Goal: Task Accomplishment & Management: Manage account settings

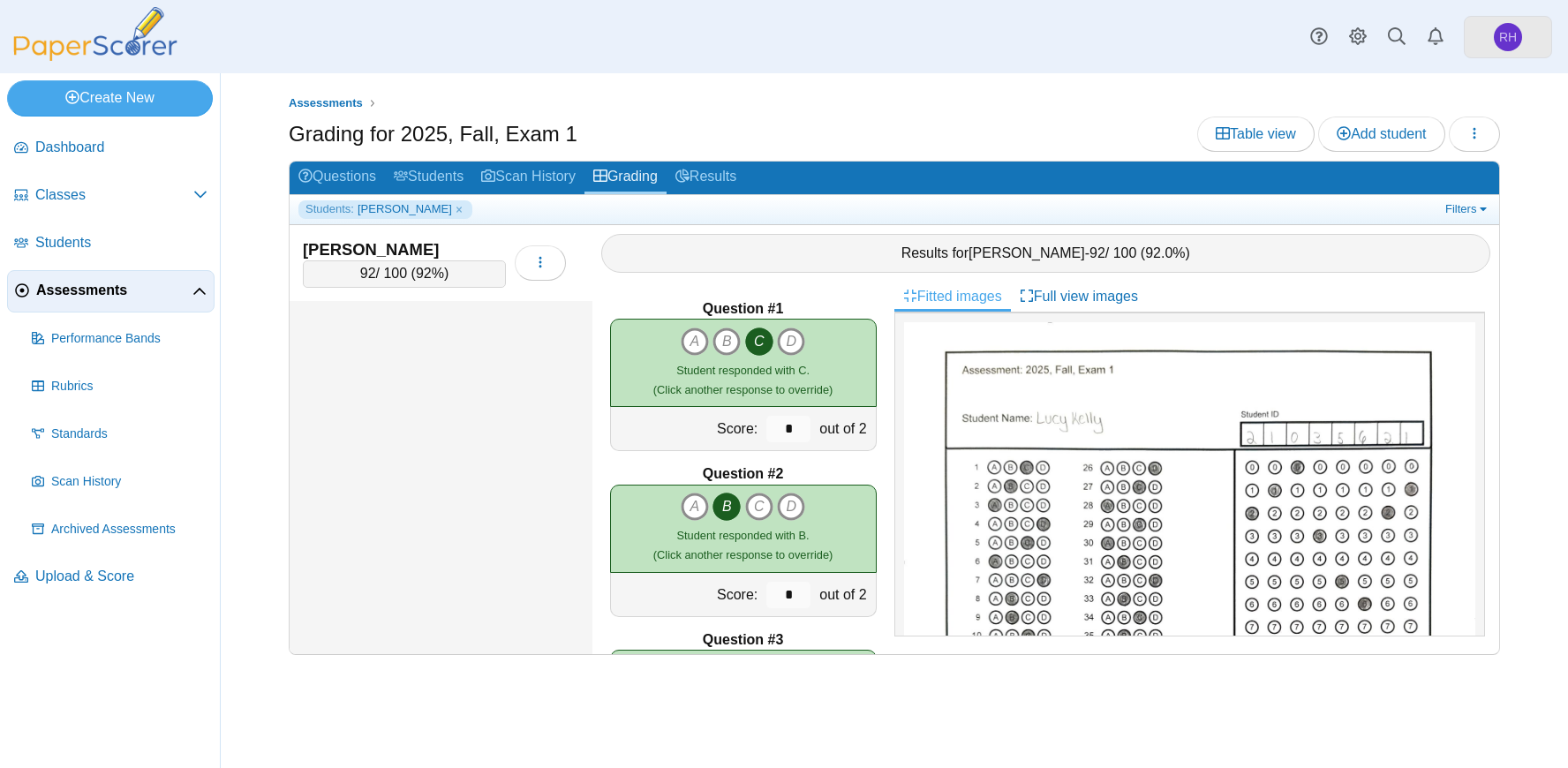
click at [1515, 49] on link "RH" at bounding box center [1507, 37] width 89 height 42
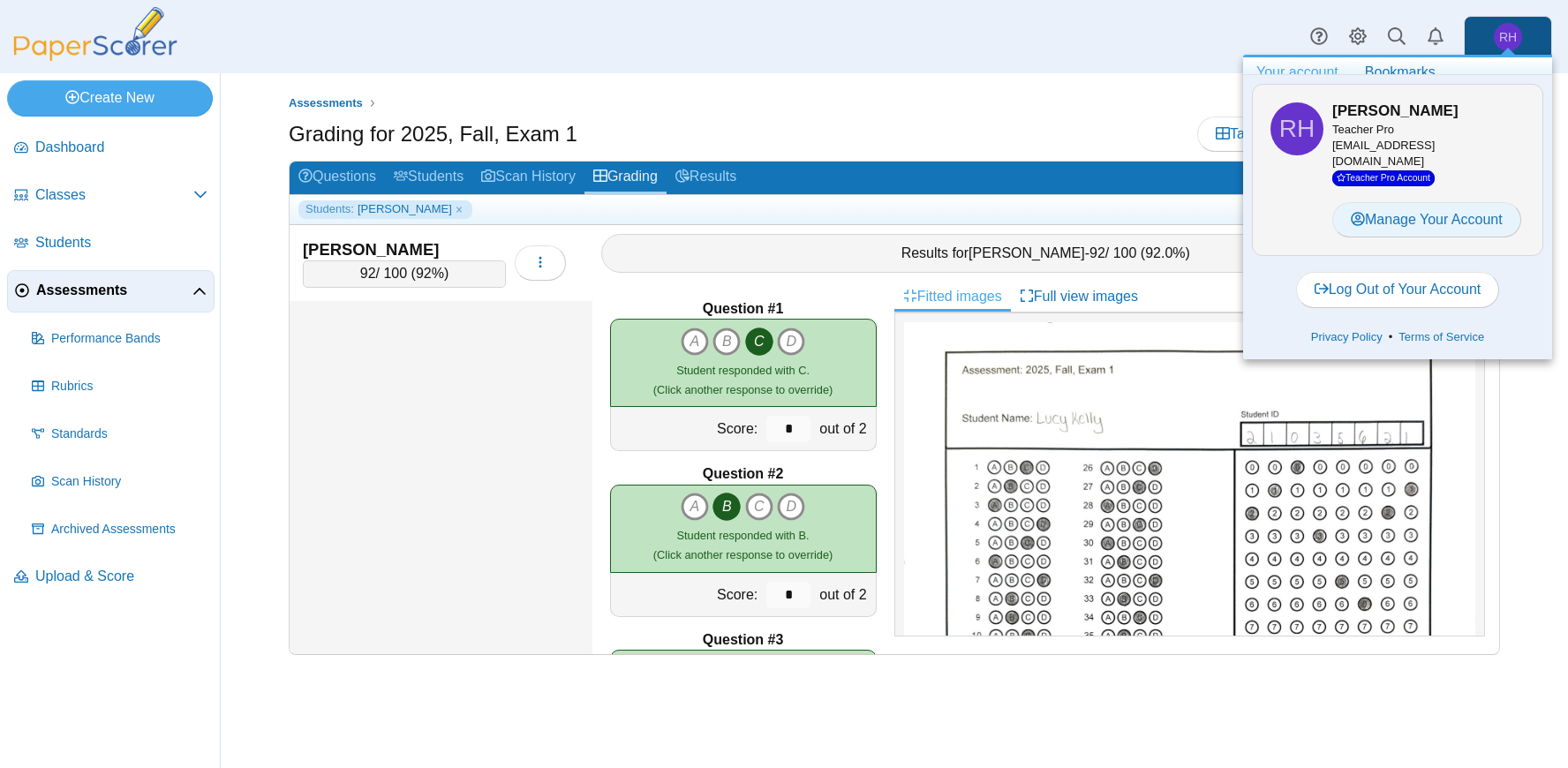
click at [1442, 209] on link "Manage Your Account" at bounding box center [1426, 219] width 189 height 35
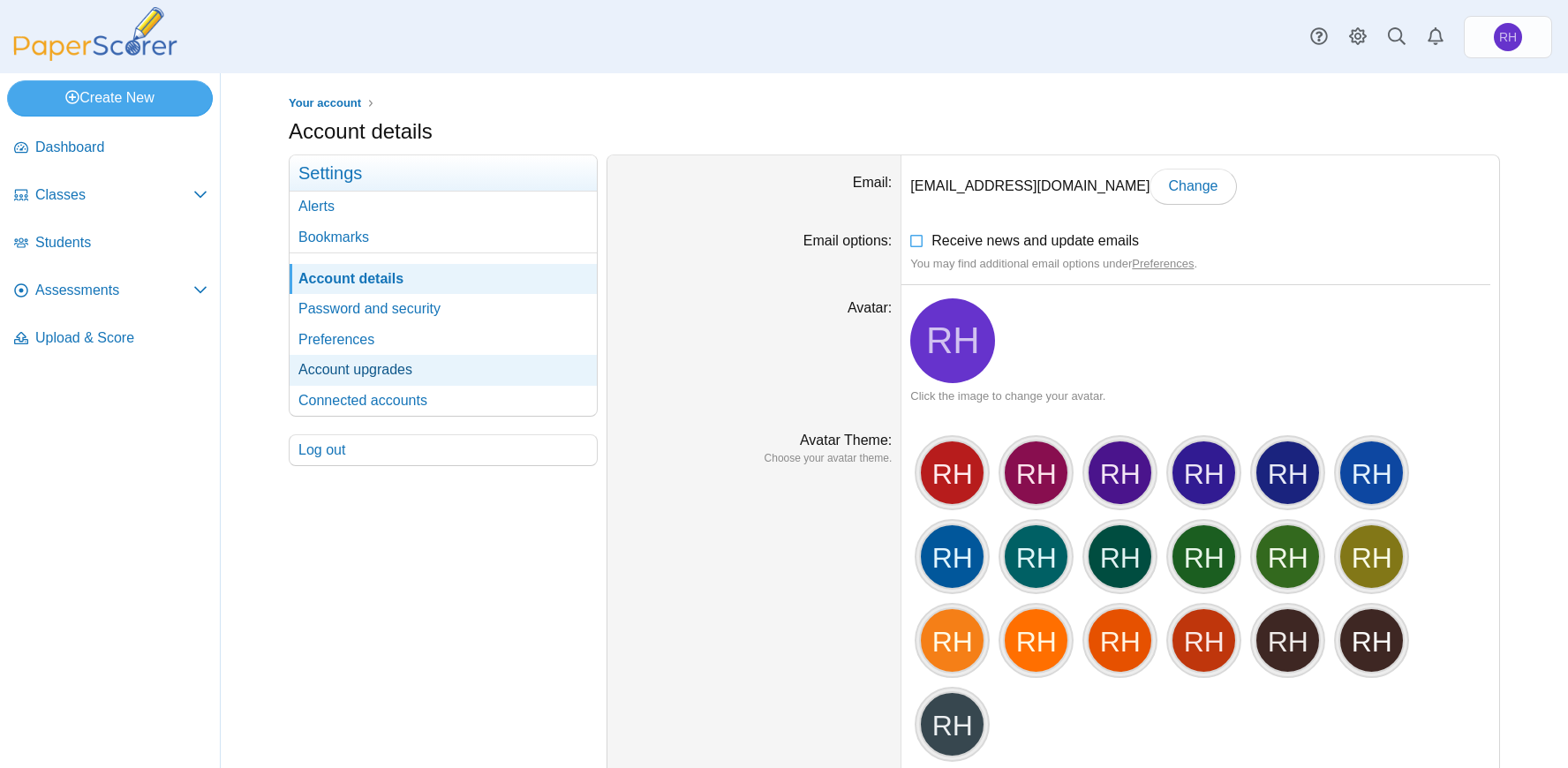
click at [380, 366] on link "Account upgrades" at bounding box center [443, 370] width 308 height 30
